Goal: Task Accomplishment & Management: Manage account settings

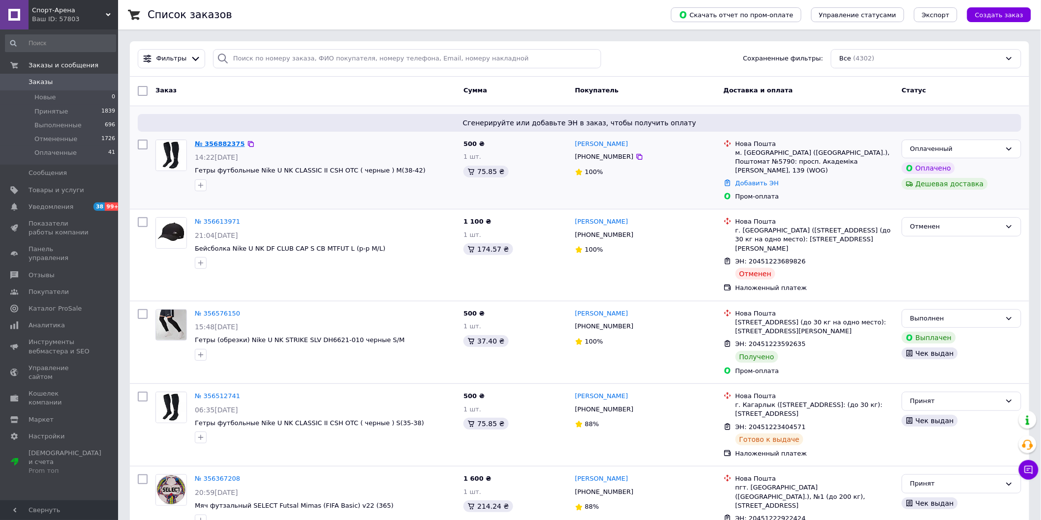
click at [222, 140] on link "№ 356882375" at bounding box center [220, 143] width 50 height 7
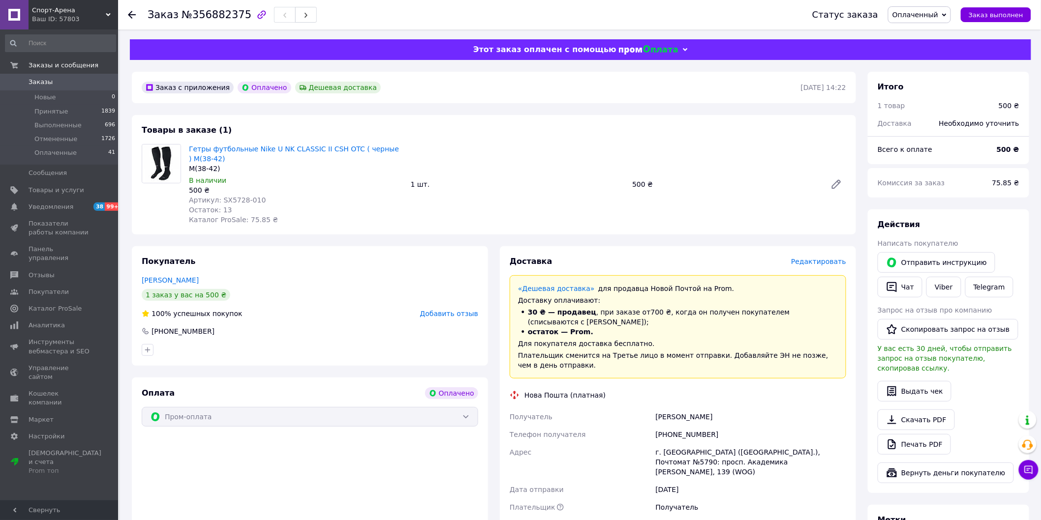
click at [930, 15] on span "Оплаченный" at bounding box center [915, 15] width 46 height 8
click at [920, 33] on li "Принят" at bounding box center [919, 34] width 62 height 15
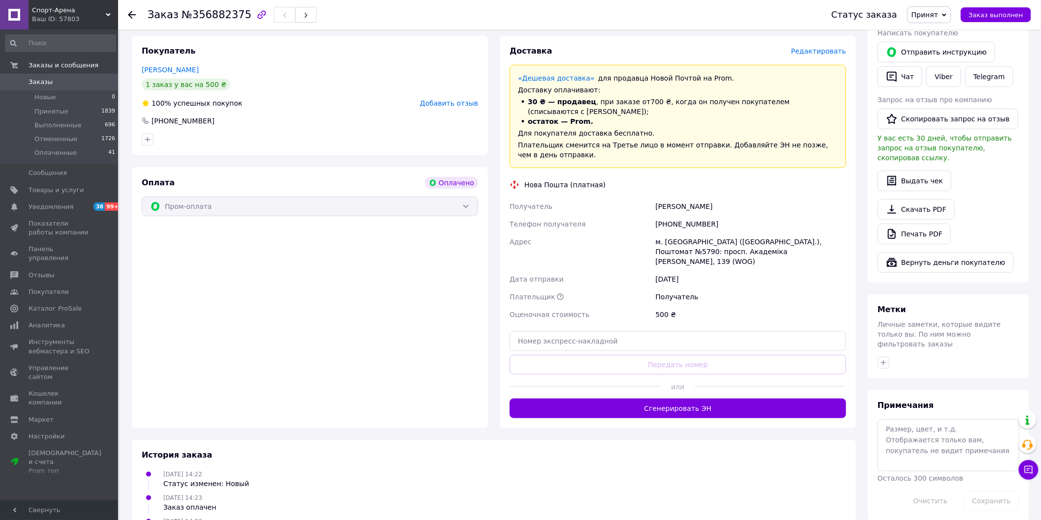
scroll to position [252, 0]
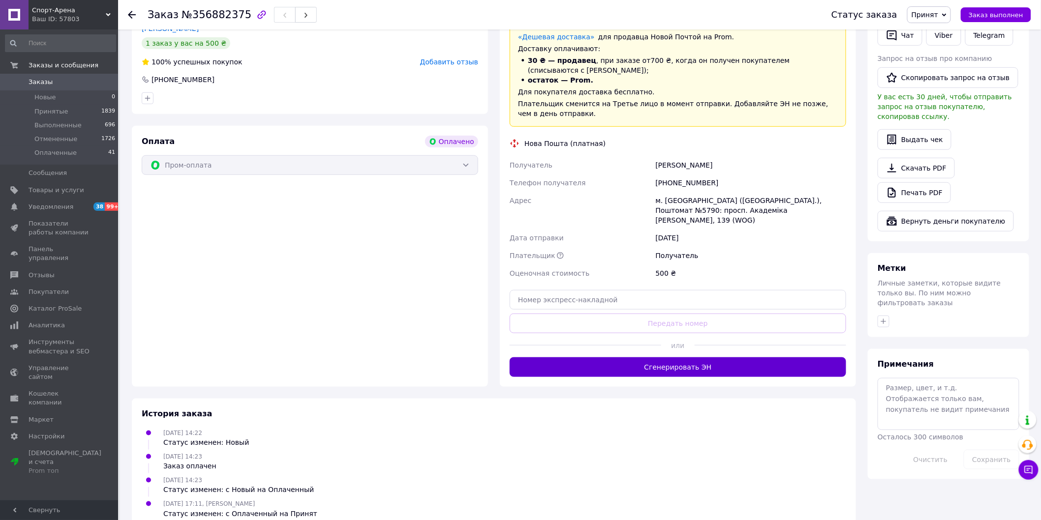
click at [695, 358] on button "Сгенерировать ЭН" at bounding box center [677, 368] width 336 height 20
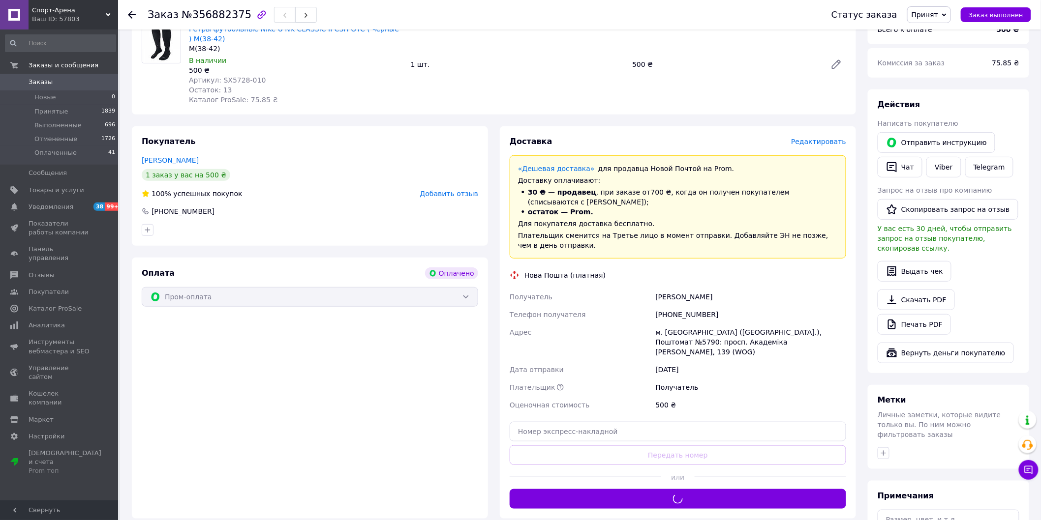
scroll to position [0, 0]
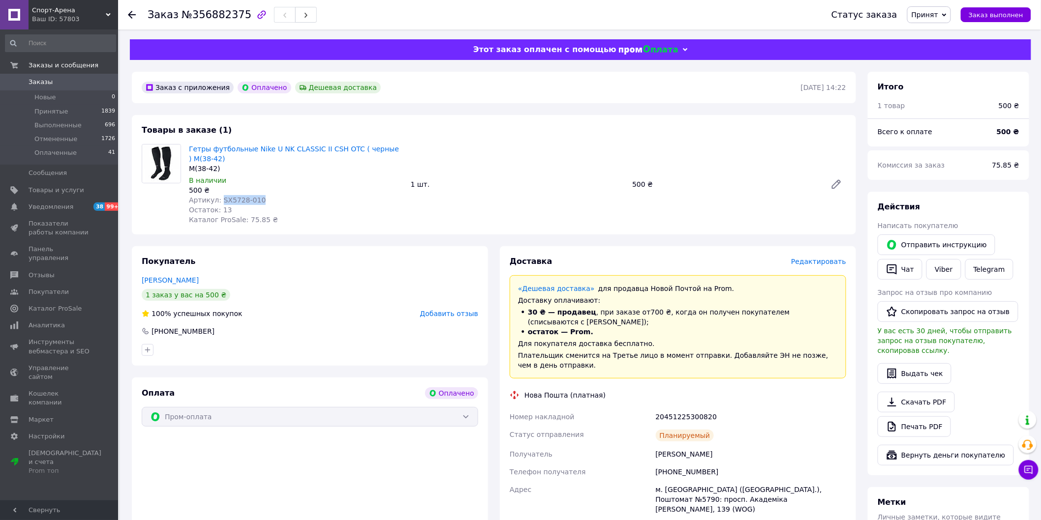
drag, startPoint x: 219, startPoint y: 198, endPoint x: 261, endPoint y: 202, distance: 42.0
click at [261, 202] on div "Артикул: SX5728-010" at bounding box center [296, 200] width 214 height 10
copy span "SX5728-010"
click at [219, 13] on span "№356882375" at bounding box center [216, 15] width 70 height 12
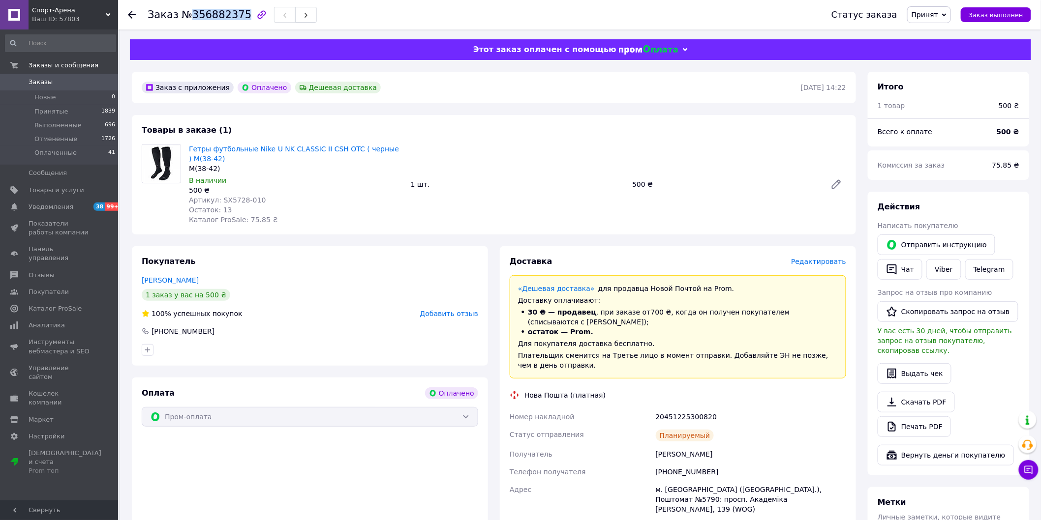
copy span "356882375"
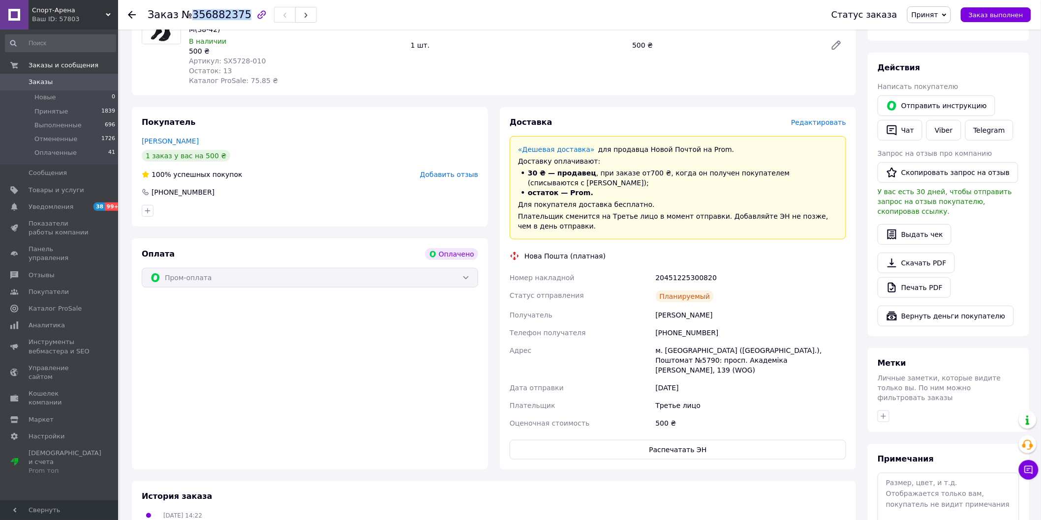
scroll to position [164, 0]
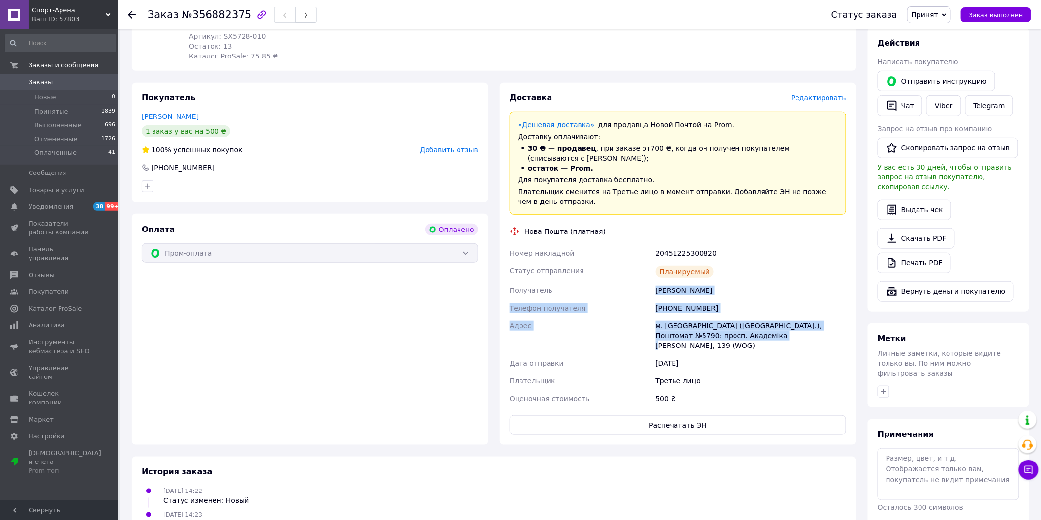
drag, startPoint x: 649, startPoint y: 277, endPoint x: 762, endPoint y: 325, distance: 122.6
click at [762, 325] on div "Номер накладной 20451225300820 Статус отправления Планируемый Получатель [PERSO…" at bounding box center [677, 325] width 340 height 163
copy div "Получатель [PERSON_NAME] Телефон получателя [PHONE_NUMBER] Адрес м. [GEOGRAPHIC…"
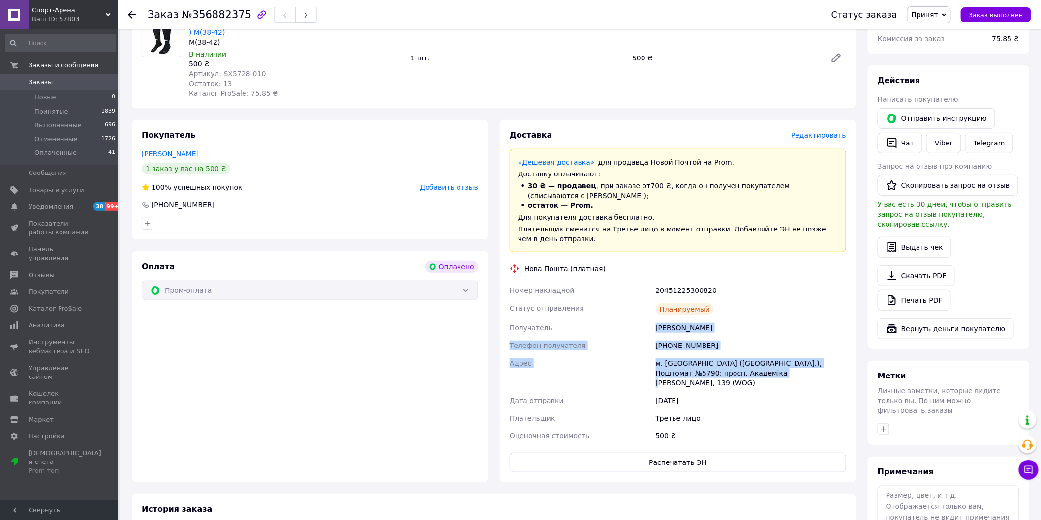
scroll to position [109, 0]
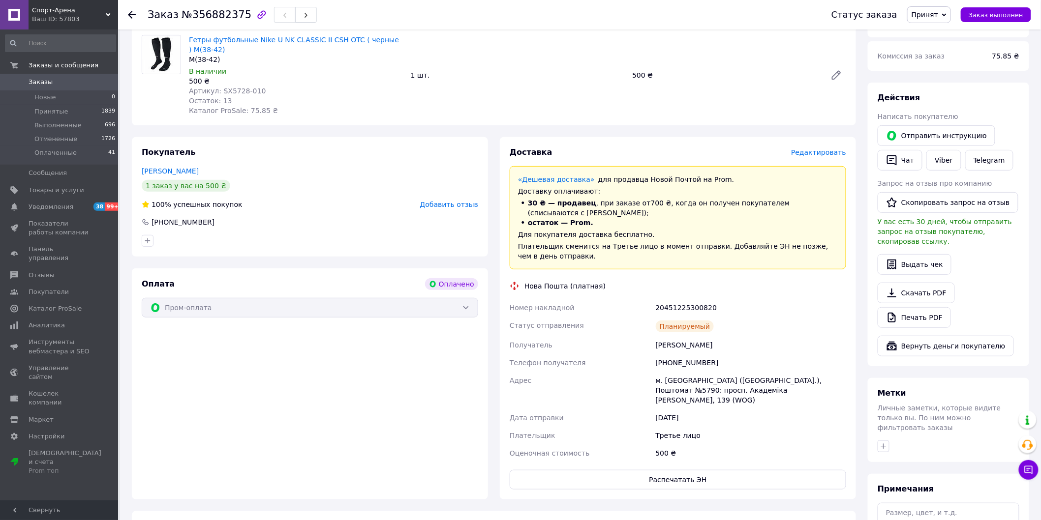
click at [685, 299] on div "20451225300820" at bounding box center [751, 308] width 194 height 18
copy div "20451225300820"
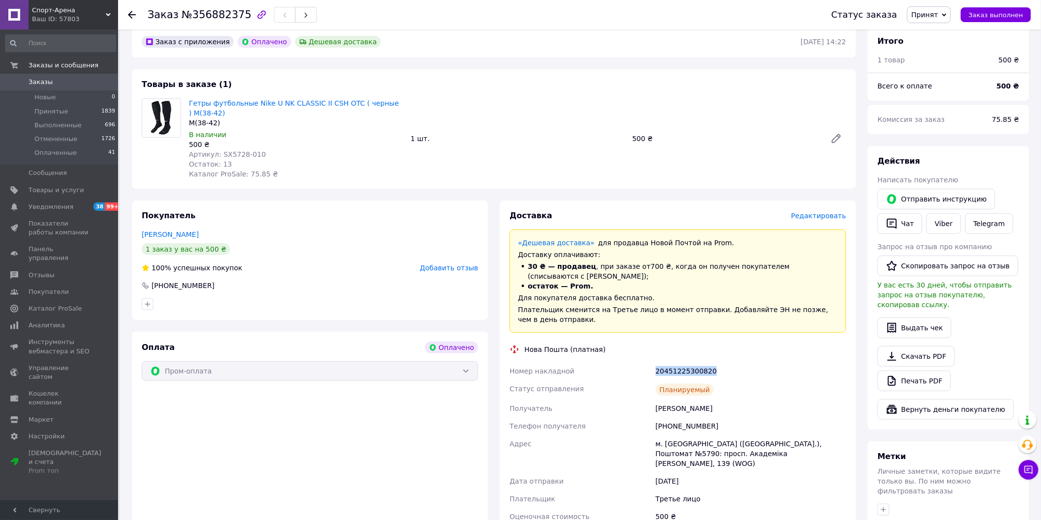
scroll to position [0, 0]
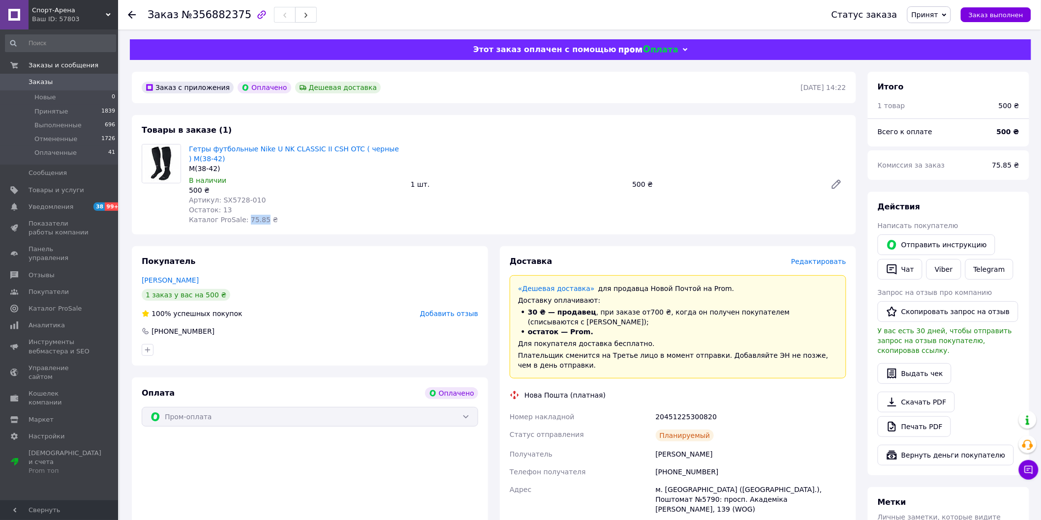
drag, startPoint x: 241, startPoint y: 220, endPoint x: 256, endPoint y: 223, distance: 15.5
click at [256, 223] on span "Каталог ProSale: 75.85 ₴" at bounding box center [233, 220] width 89 height 8
copy span "75.85"
